Goal: Transaction & Acquisition: Purchase product/service

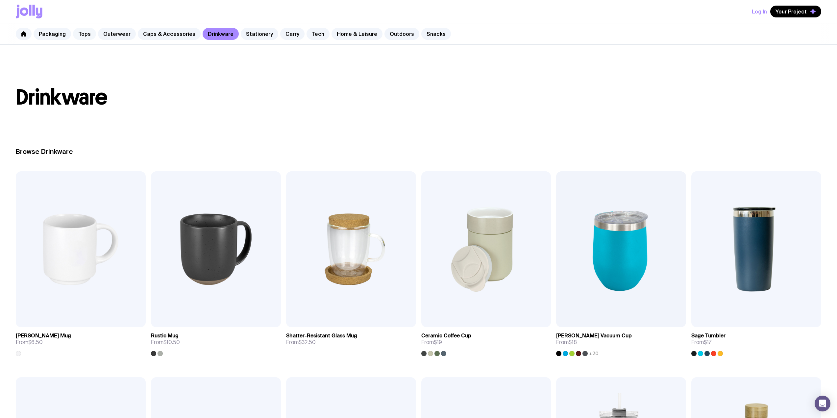
click at [85, 30] on link "Tops" at bounding box center [84, 34] width 23 height 12
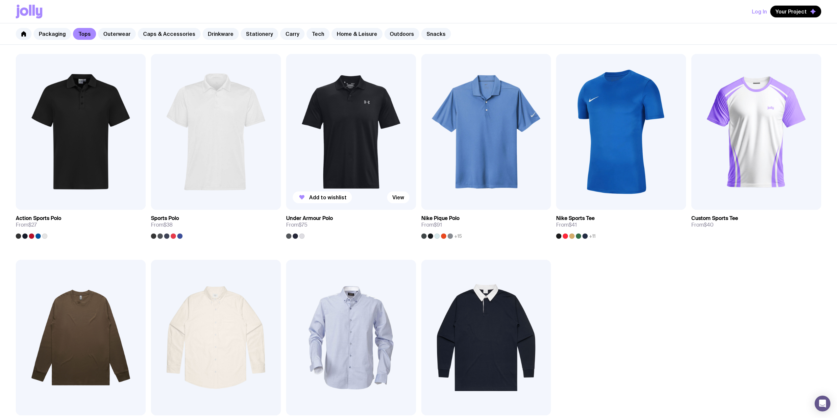
drag, startPoint x: 314, startPoint y: 144, endPoint x: 410, endPoint y: 143, distance: 96.1
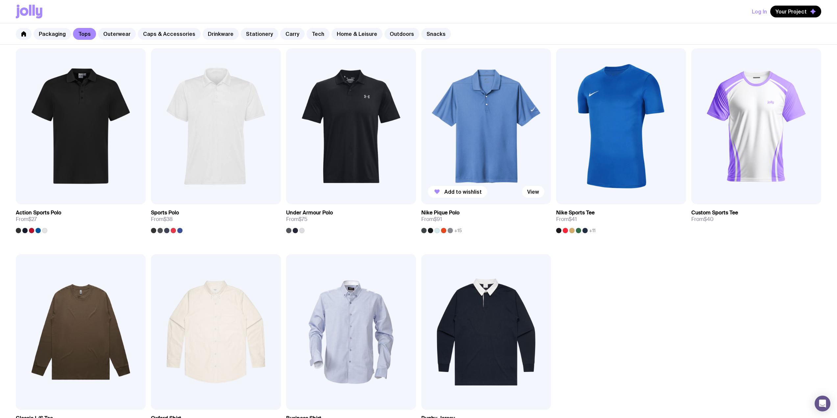
click at [473, 122] on img at bounding box center [486, 126] width 130 height 156
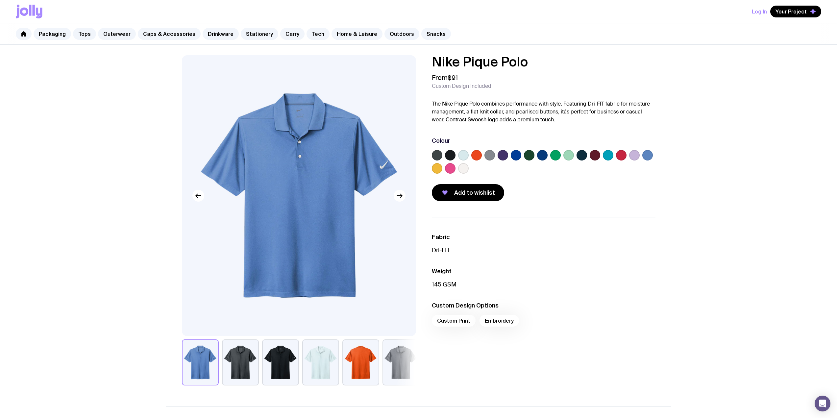
click at [585, 157] on label at bounding box center [582, 155] width 11 height 11
click at [0, 0] on input "radio" at bounding box center [0, 0] width 0 height 0
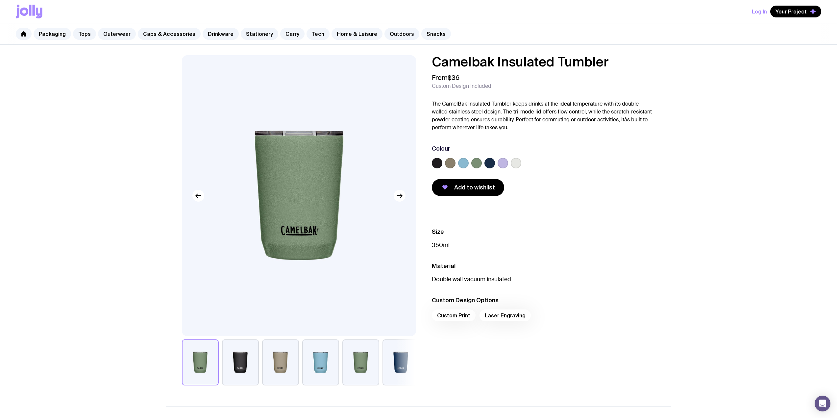
click at [491, 163] on label at bounding box center [490, 163] width 11 height 11
click at [0, 0] on input "radio" at bounding box center [0, 0] width 0 height 0
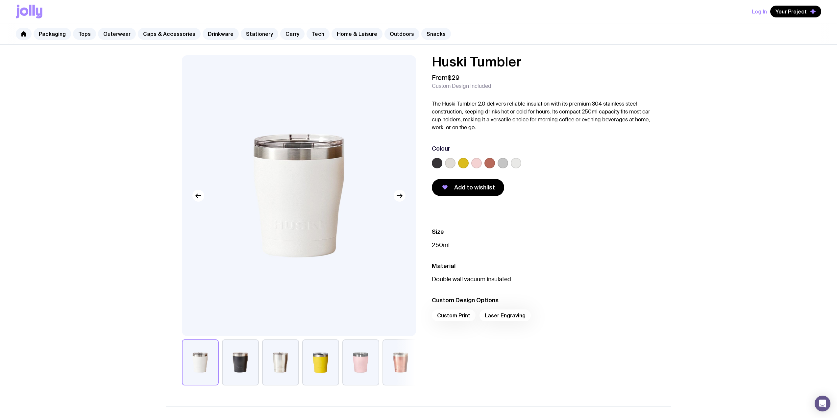
drag, startPoint x: 453, startPoint y: 164, endPoint x: 460, endPoint y: 162, distance: 7.6
click at [453, 164] on label at bounding box center [450, 163] width 11 height 11
click at [0, 0] on input "radio" at bounding box center [0, 0] width 0 height 0
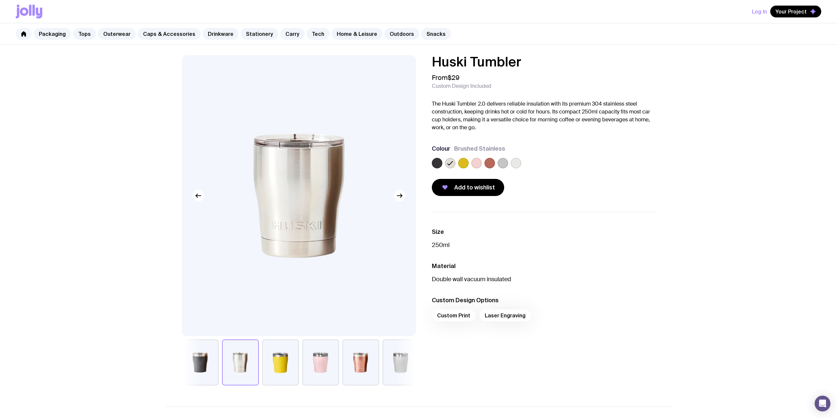
click at [464, 162] on label at bounding box center [463, 163] width 11 height 11
click at [0, 0] on input "radio" at bounding box center [0, 0] width 0 height 0
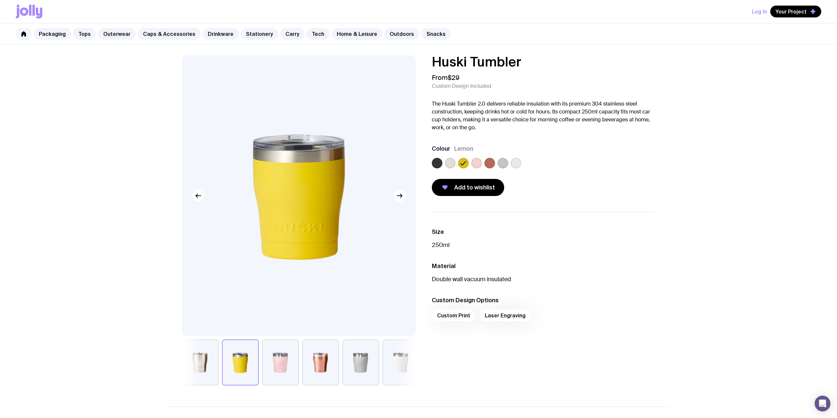
click at [454, 162] on label at bounding box center [450, 163] width 11 height 11
click at [0, 0] on input "radio" at bounding box center [0, 0] width 0 height 0
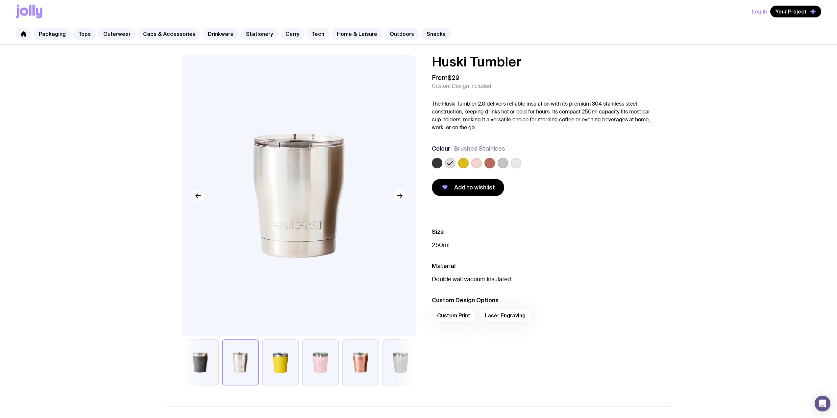
click at [476, 166] on label at bounding box center [476, 163] width 11 height 11
click at [0, 0] on input "radio" at bounding box center [0, 0] width 0 height 0
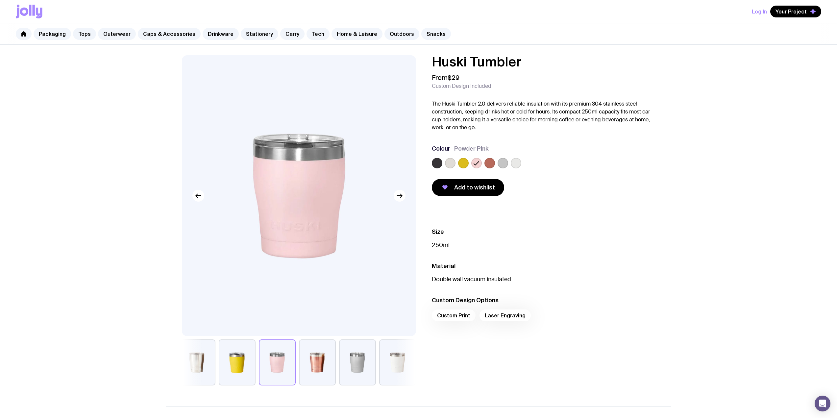
click at [492, 164] on label at bounding box center [490, 163] width 11 height 11
click at [0, 0] on input "radio" at bounding box center [0, 0] width 0 height 0
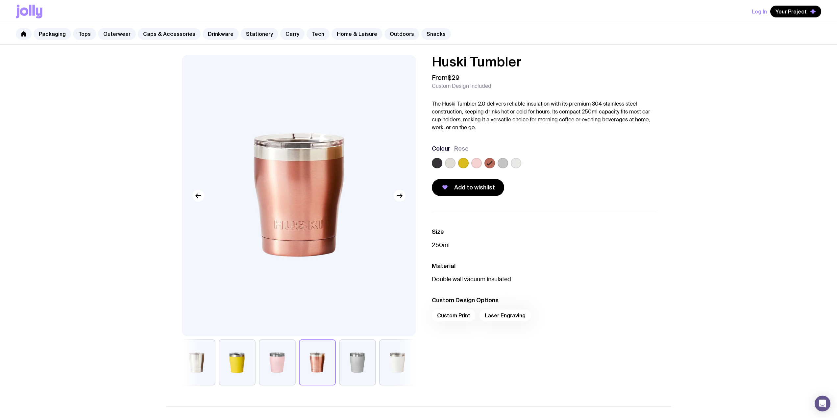
click at [503, 164] on label at bounding box center [503, 163] width 11 height 11
click at [0, 0] on input "radio" at bounding box center [0, 0] width 0 height 0
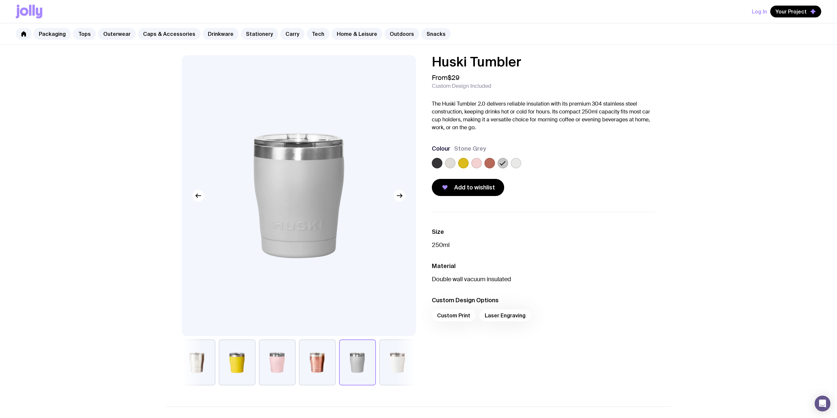
click at [517, 165] on label at bounding box center [516, 163] width 11 height 11
click at [0, 0] on input "radio" at bounding box center [0, 0] width 0 height 0
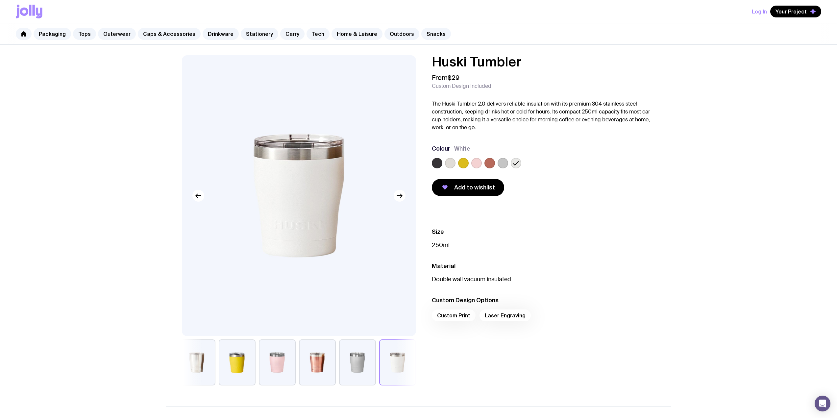
click at [453, 164] on label at bounding box center [450, 163] width 11 height 11
click at [0, 0] on input "radio" at bounding box center [0, 0] width 0 height 0
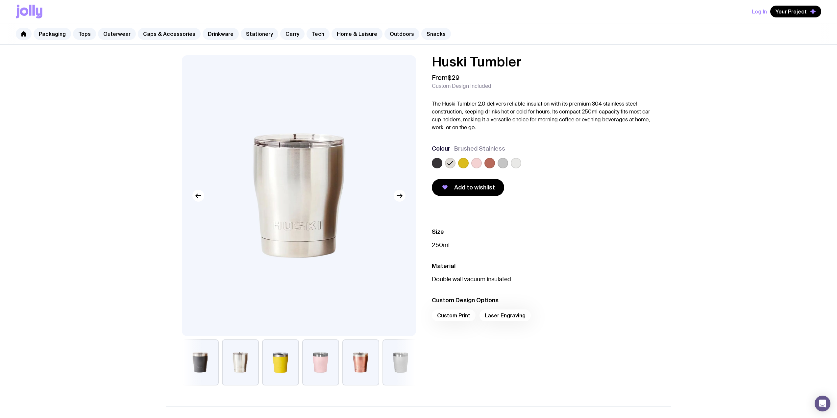
click at [437, 163] on label at bounding box center [437, 163] width 11 height 11
click at [0, 0] on input "radio" at bounding box center [0, 0] width 0 height 0
